Goal: Find specific page/section: Find specific page/section

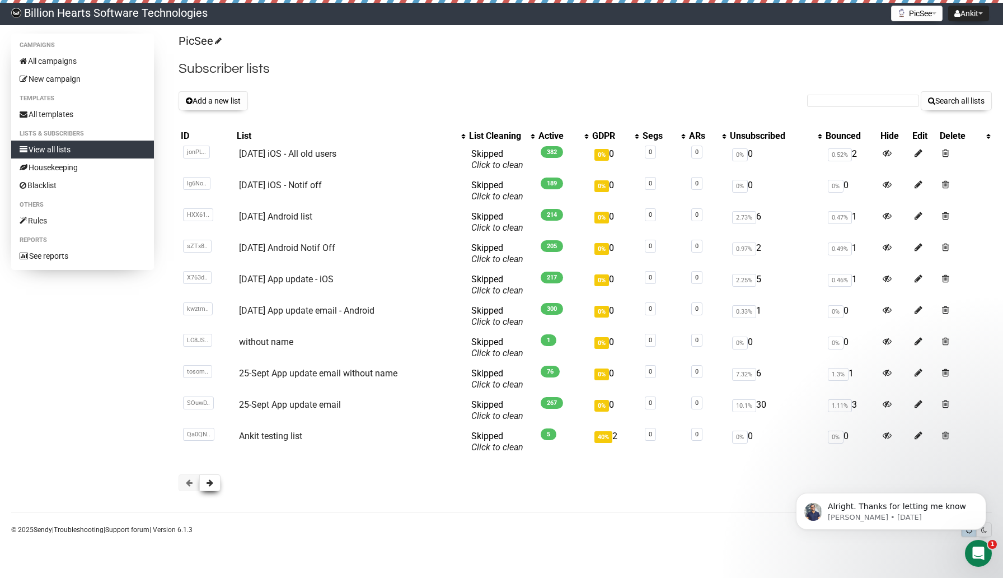
click at [216, 480] on button at bounding box center [209, 482] width 21 height 17
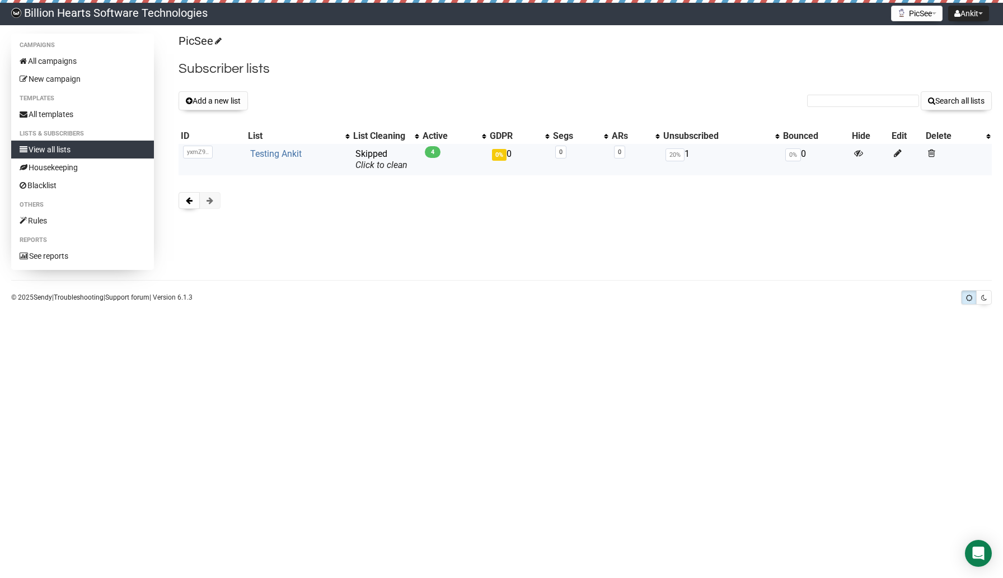
click at [270, 152] on link "Testing Ankit" at bounding box center [276, 153] width 52 height 11
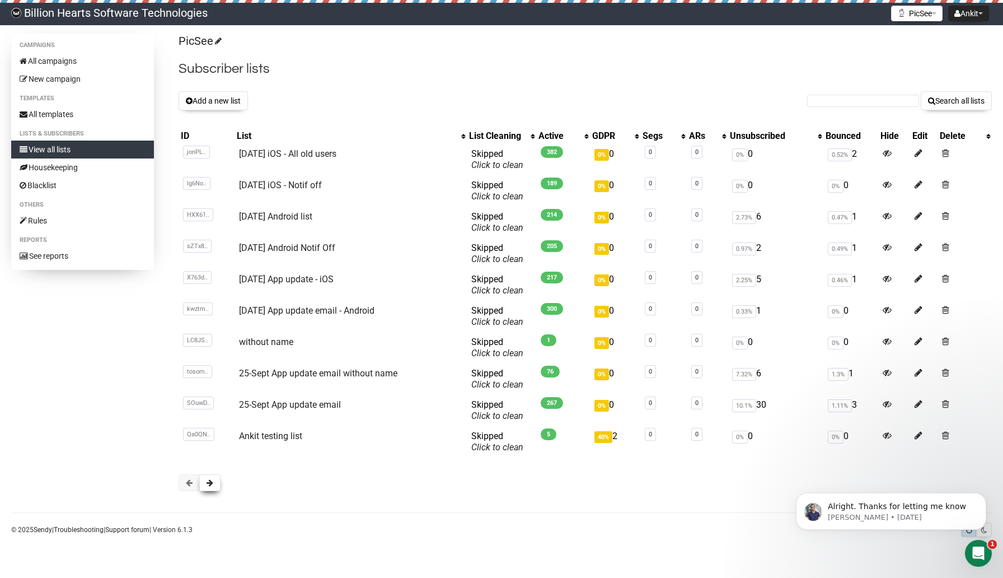
click at [206, 486] on button at bounding box center [209, 482] width 21 height 17
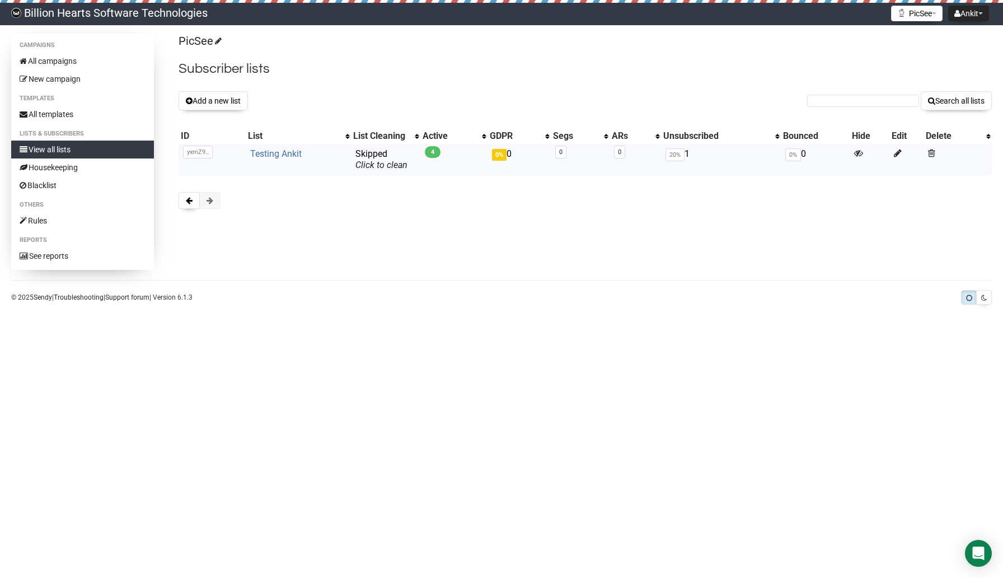
click at [282, 156] on link "Testing Ankit" at bounding box center [276, 153] width 52 height 11
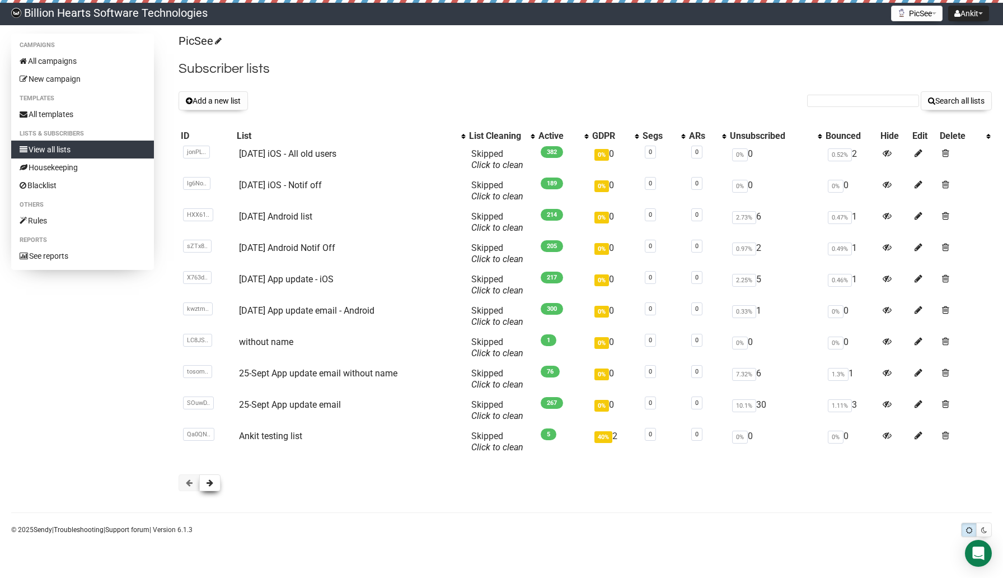
click at [213, 481] on button at bounding box center [209, 482] width 21 height 17
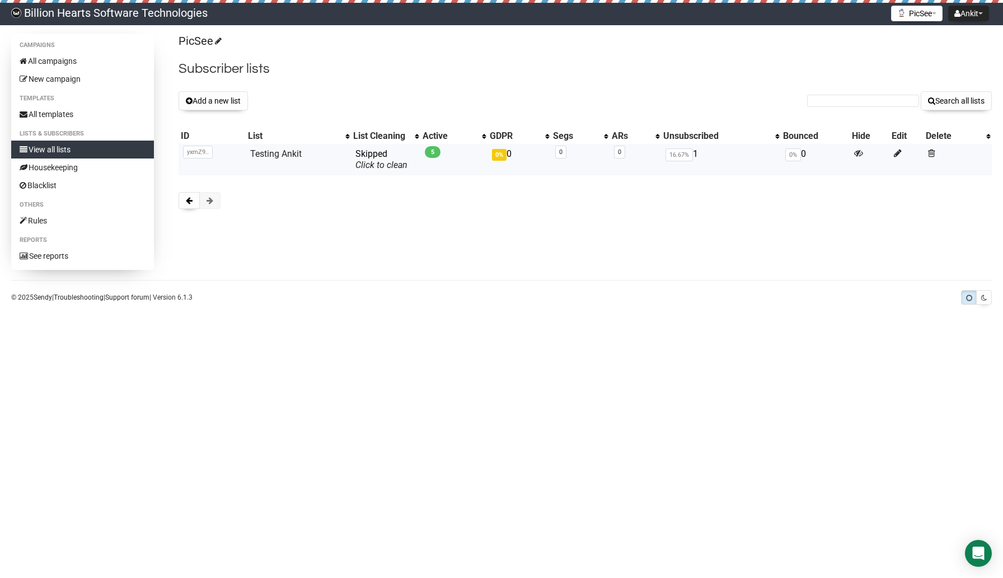
click at [278, 148] on td "Testing Ankit" at bounding box center [298, 159] width 105 height 31
click at [278, 153] on link "Testing Ankit" at bounding box center [276, 153] width 52 height 11
